Goal: Transaction & Acquisition: Purchase product/service

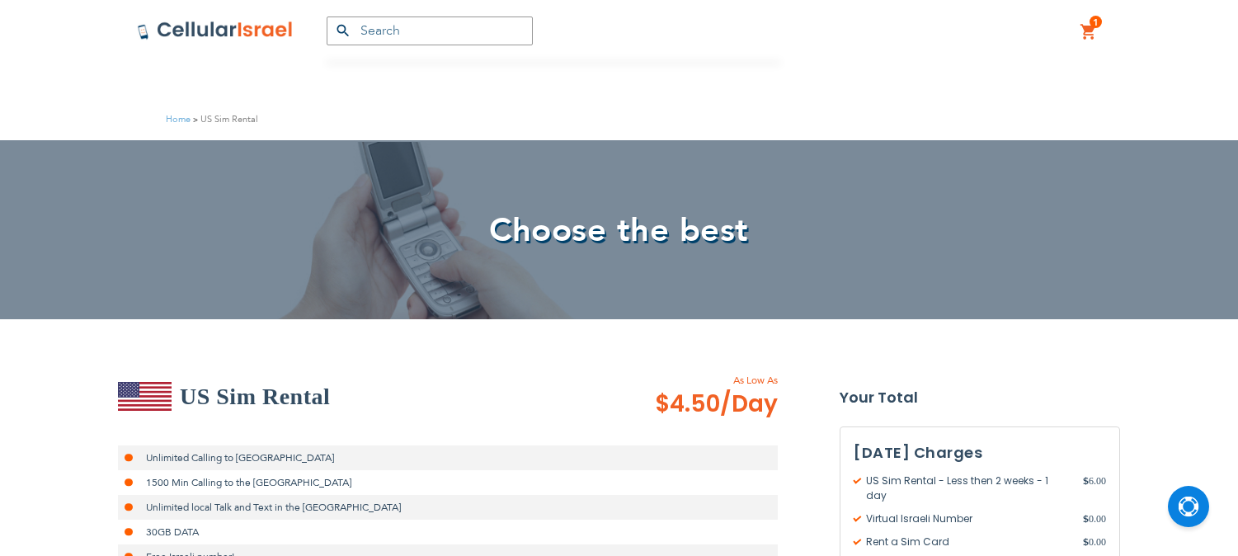
scroll to position [366, 0]
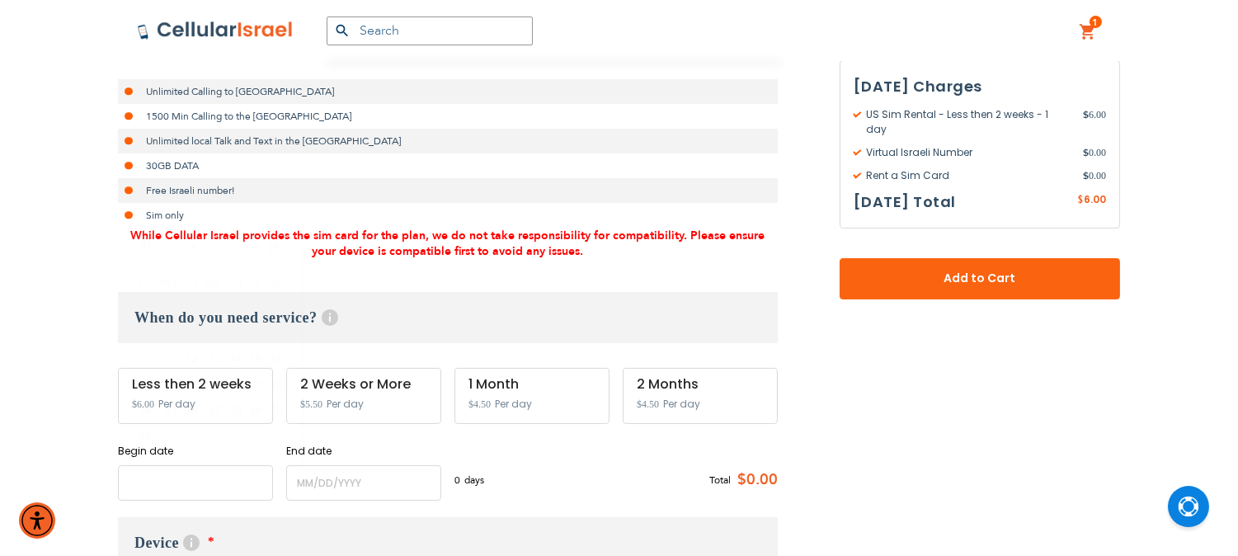
click at [200, 480] on input "name" at bounding box center [195, 482] width 155 height 35
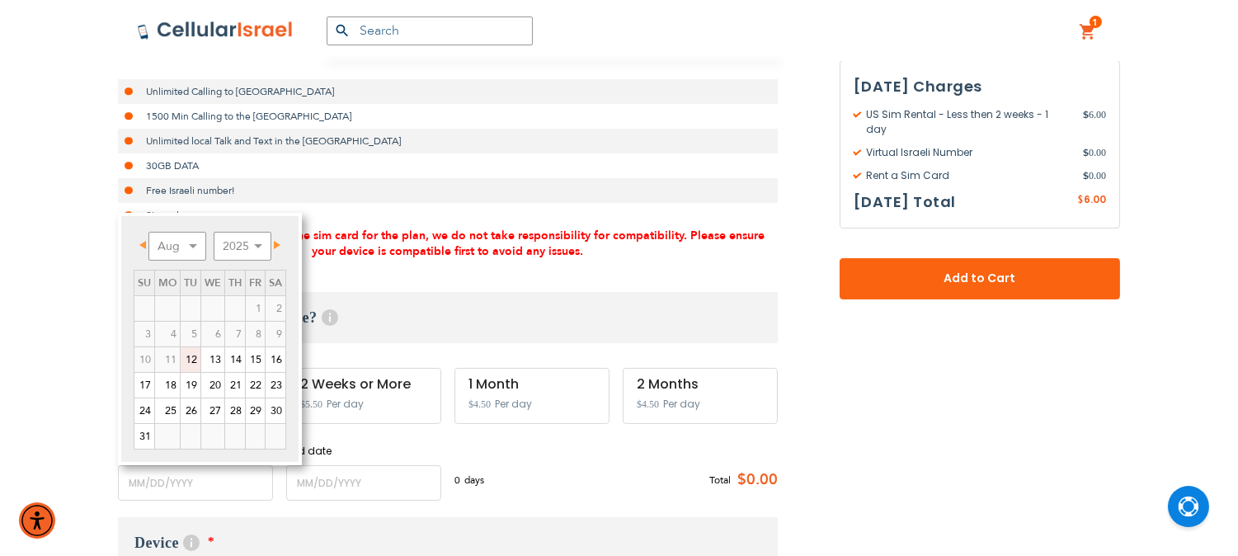
click at [192, 359] on link "12" at bounding box center [191, 359] width 20 height 25
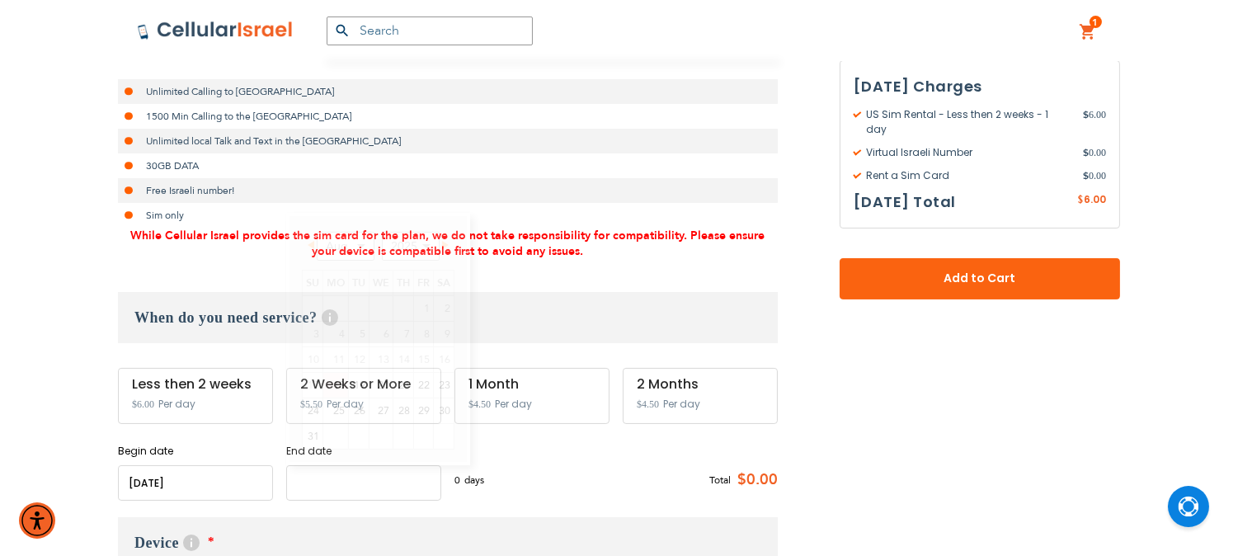
click at [333, 490] on input "name" at bounding box center [363, 482] width 155 height 35
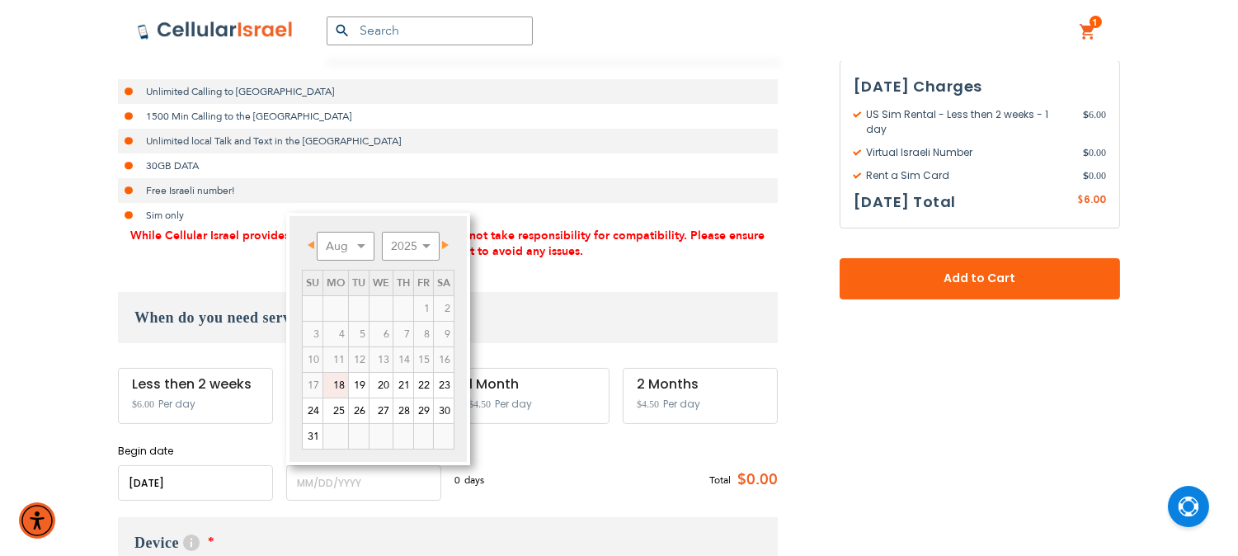
click at [217, 486] on input "name" at bounding box center [195, 482] width 155 height 35
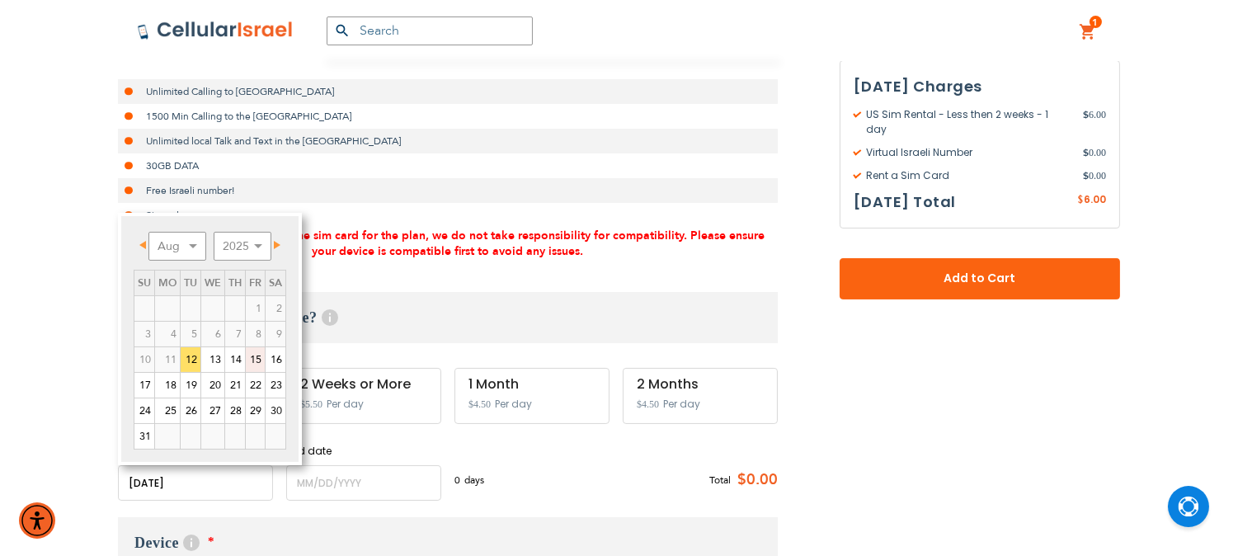
click at [250, 355] on link "15" at bounding box center [255, 359] width 19 height 25
type input "[DATE]"
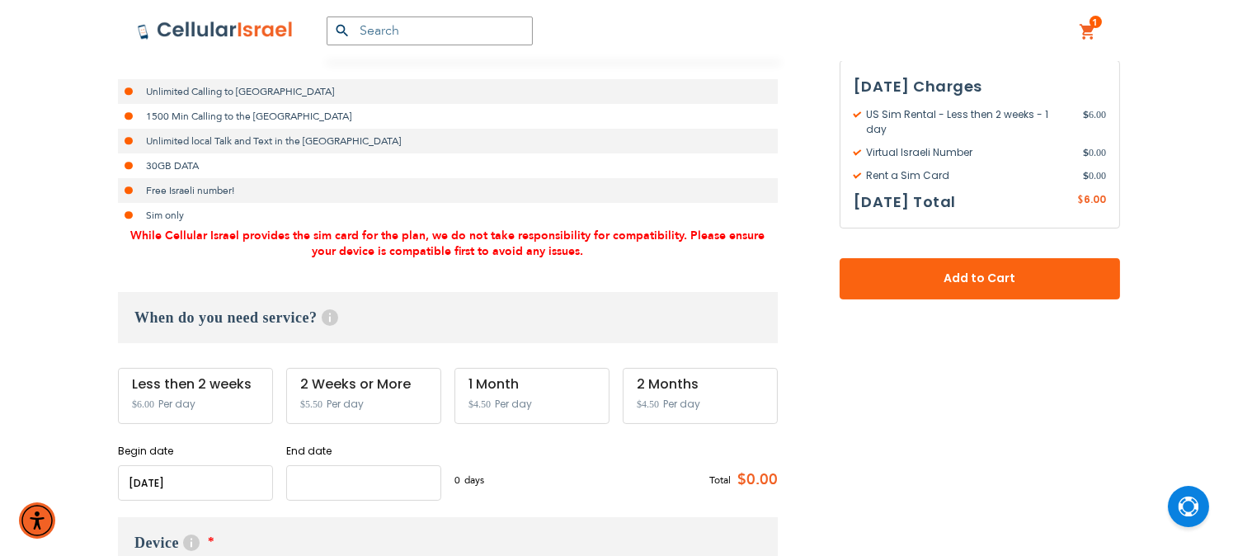
click at [324, 479] on input "name" at bounding box center [363, 482] width 155 height 35
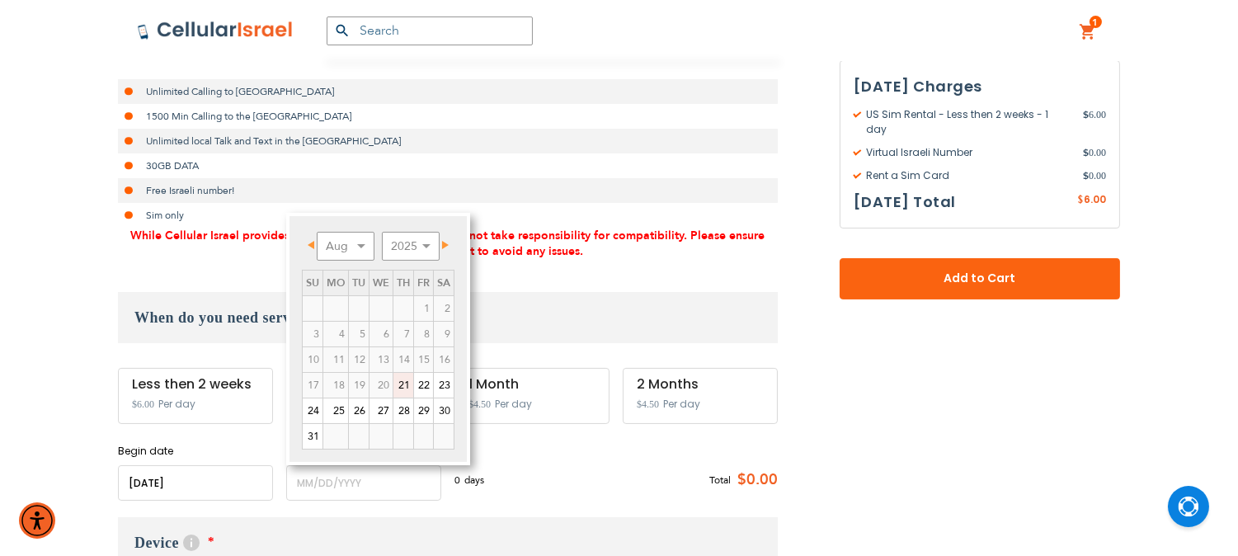
click at [397, 390] on link "21" at bounding box center [403, 385] width 20 height 25
type input "[DATE]"
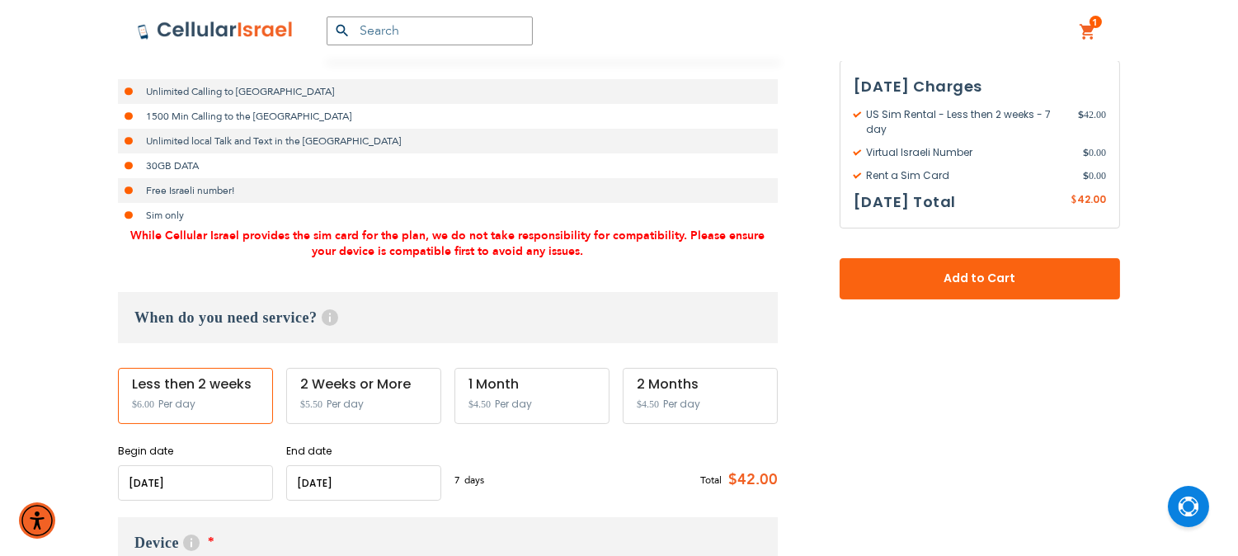
click at [355, 467] on input "name" at bounding box center [363, 482] width 155 height 35
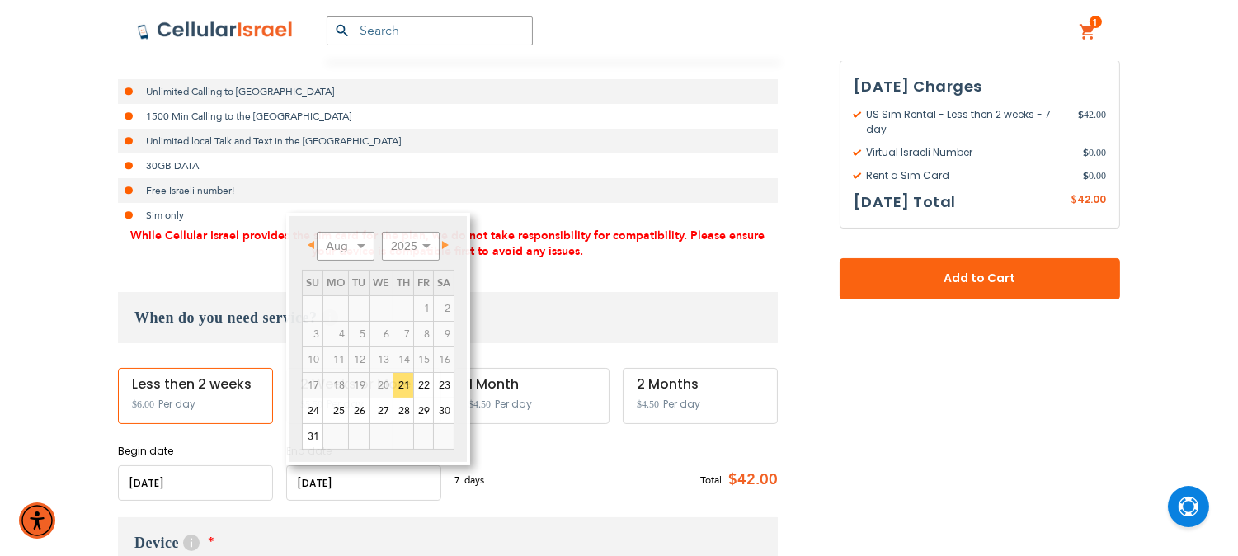
click at [571, 455] on div "Begin date Please enter Start Date End date Please enter End Date Long term pla…" at bounding box center [448, 472] width 660 height 57
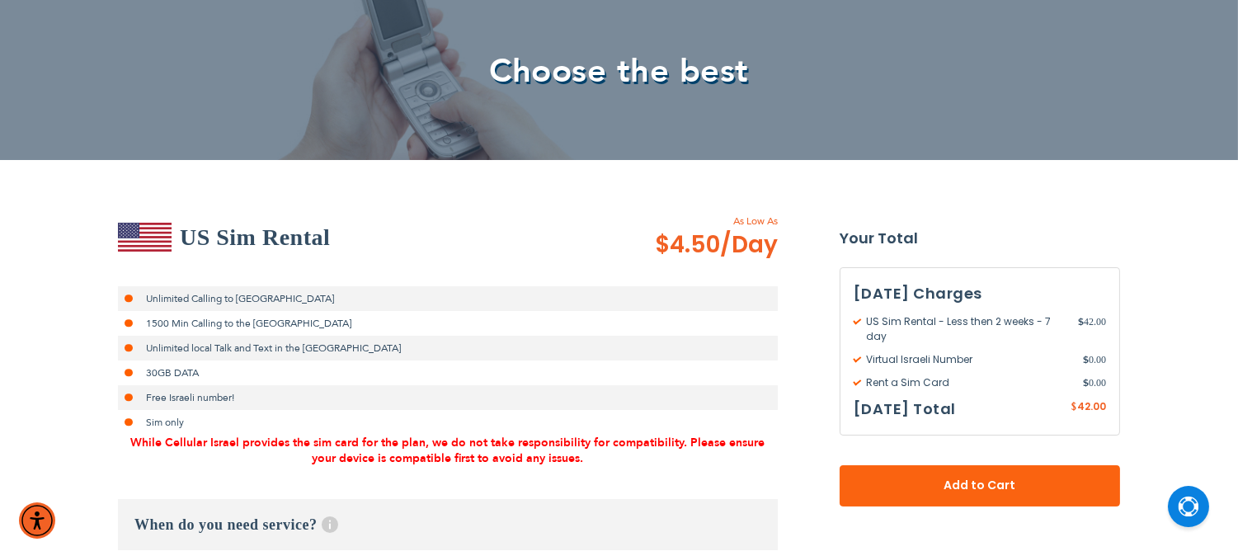
scroll to position [0, 0]
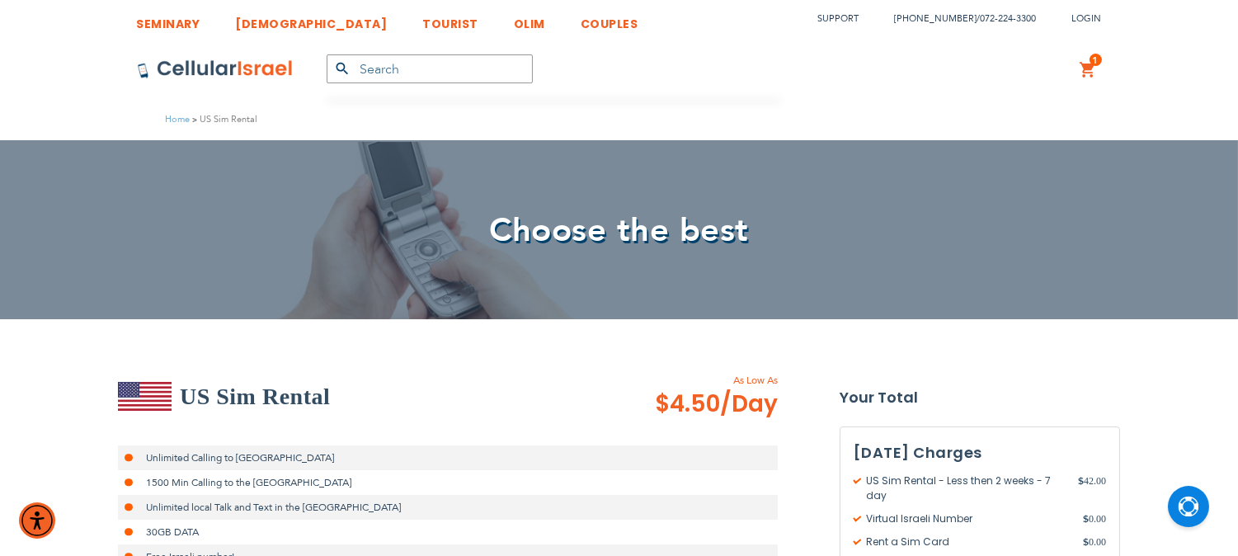
click at [218, 62] on img at bounding box center [215, 69] width 157 height 20
